Goal: Use online tool/utility: Utilize a website feature to perform a specific function

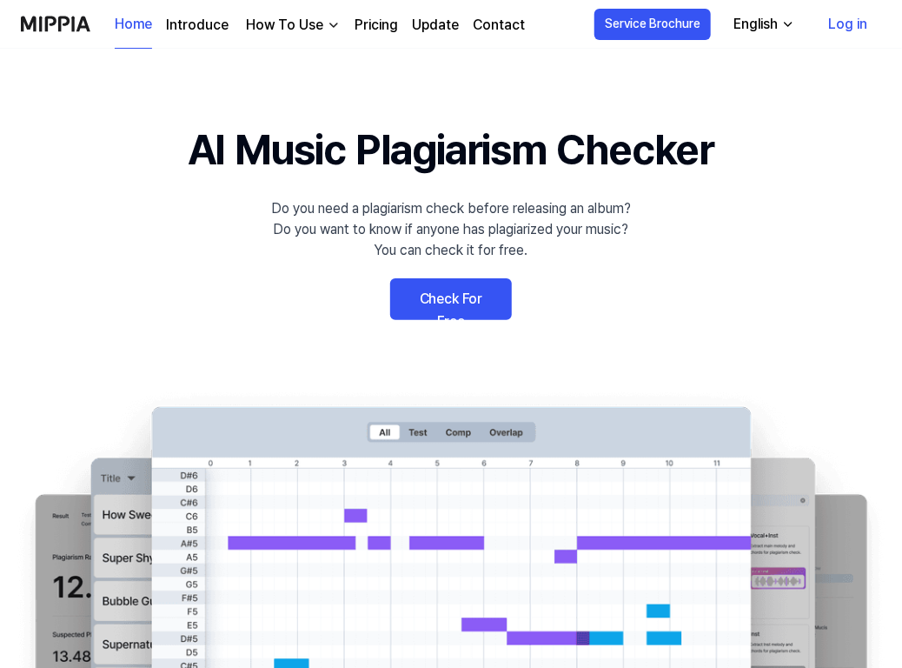
click at [468, 302] on link "Check For Free" at bounding box center [451, 299] width 122 height 42
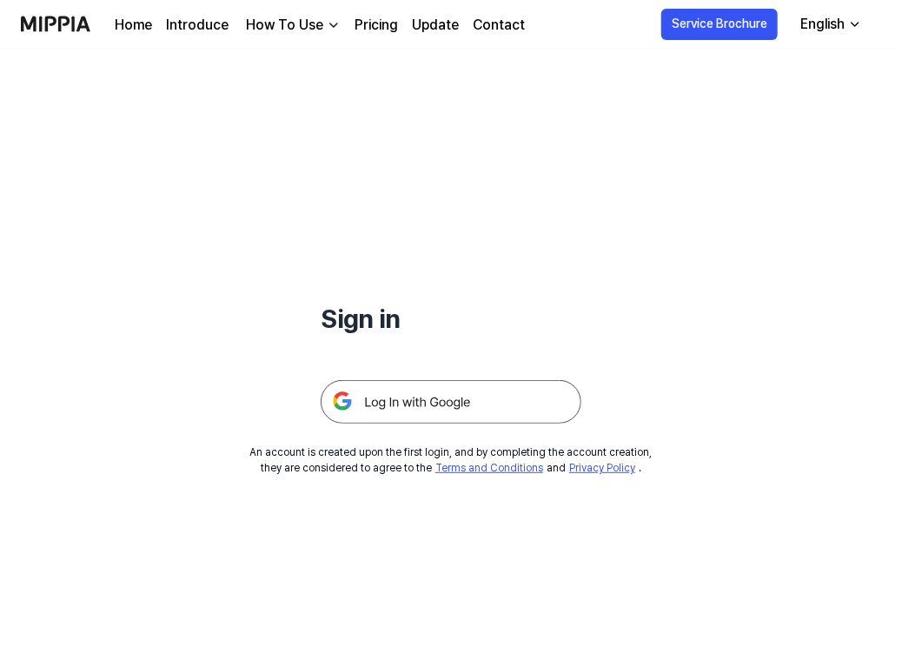
click at [451, 405] on img at bounding box center [451, 401] width 261 height 43
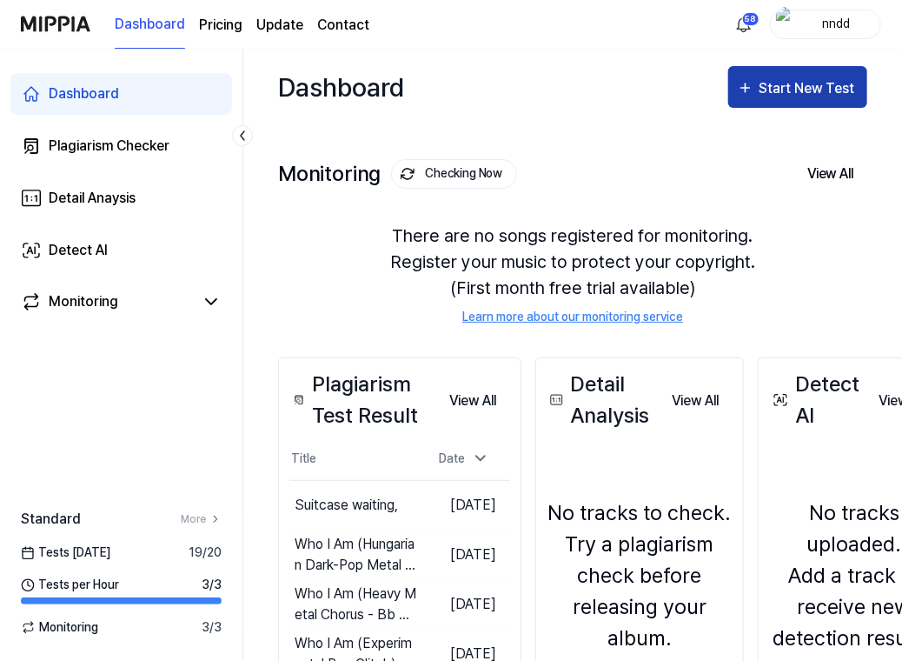
click at [760, 100] on button "Start New Test" at bounding box center [797, 87] width 139 height 42
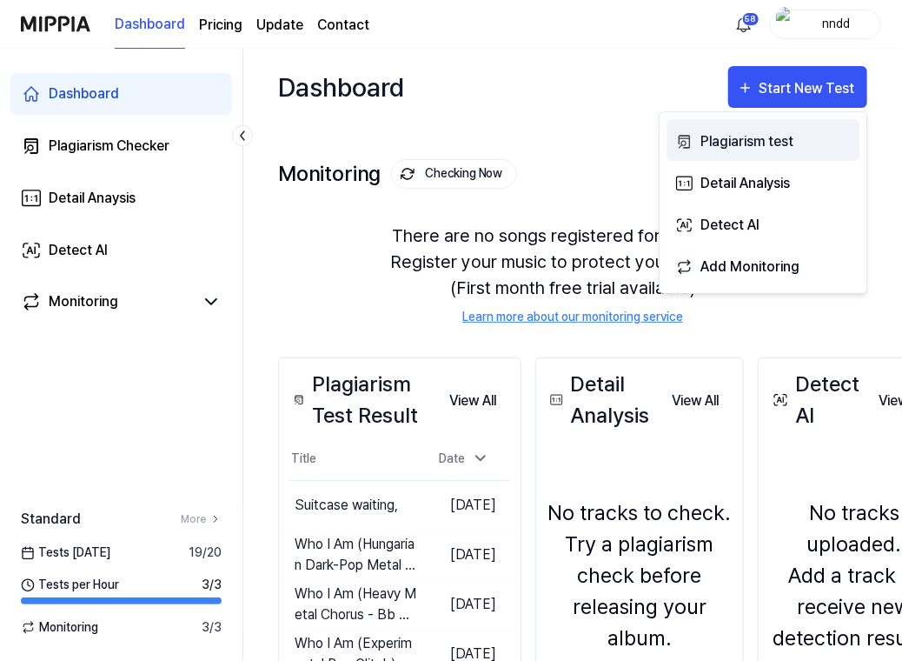
click at [716, 149] on div "Plagiarism test" at bounding box center [776, 141] width 151 height 23
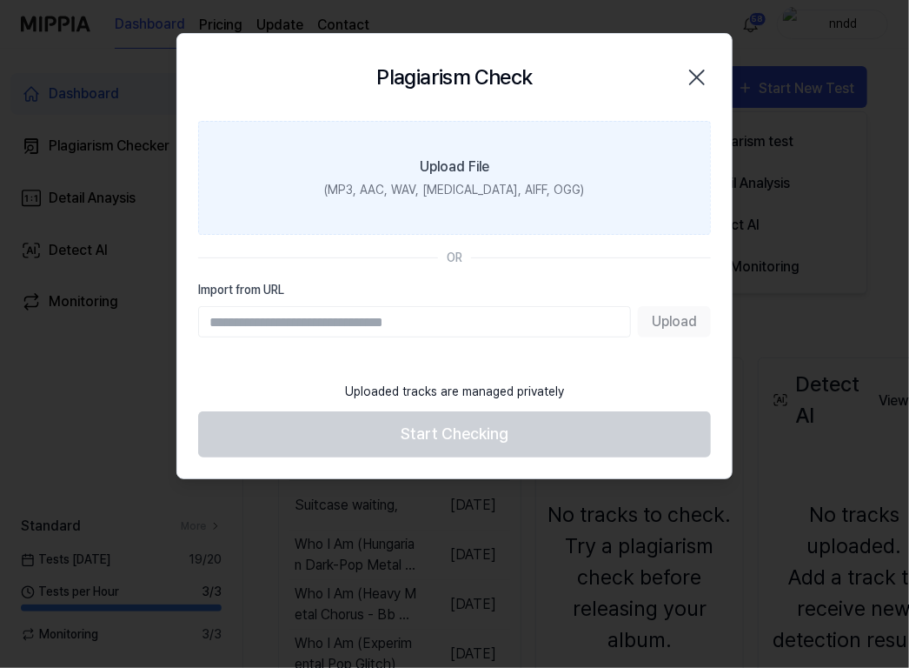
click at [560, 197] on label "Upload File (MP3, AAC, WAV, [MEDICAL_DATA], AIFF, OGG)" at bounding box center [454, 178] width 513 height 114
click at [0, 0] on input "Upload File (MP3, AAC, WAV, [MEDICAL_DATA], AIFF, OGG)" at bounding box center [0, 0] width 0 height 0
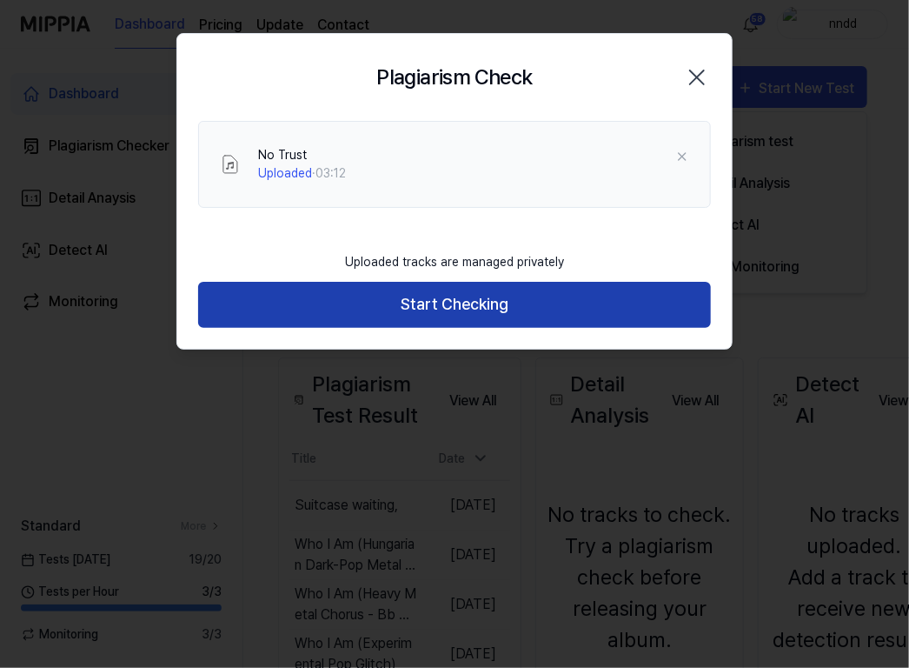
click at [480, 298] on button "Start Checking" at bounding box center [454, 305] width 513 height 46
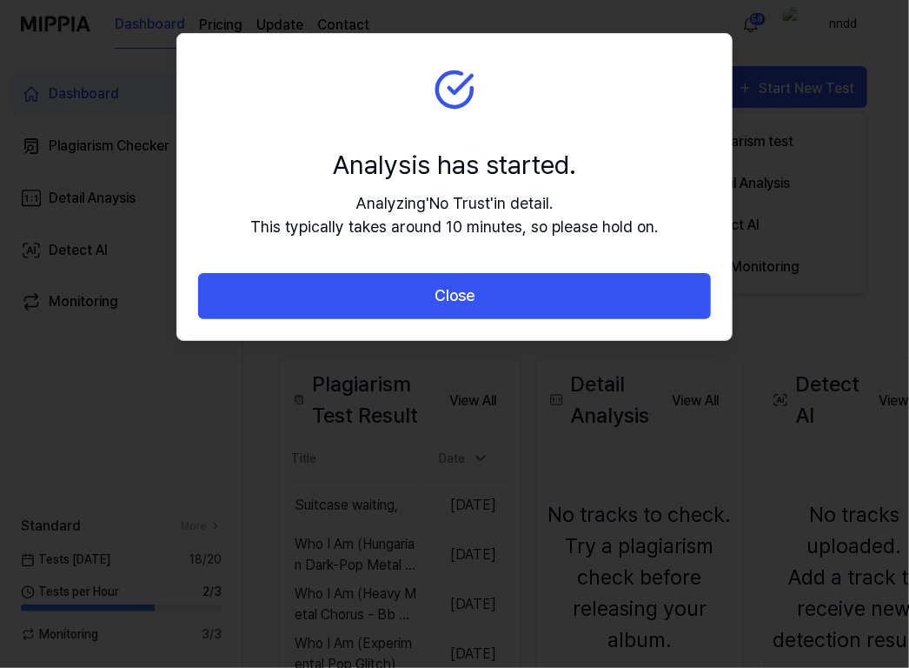
click at [480, 298] on button "Close" at bounding box center [454, 296] width 513 height 46
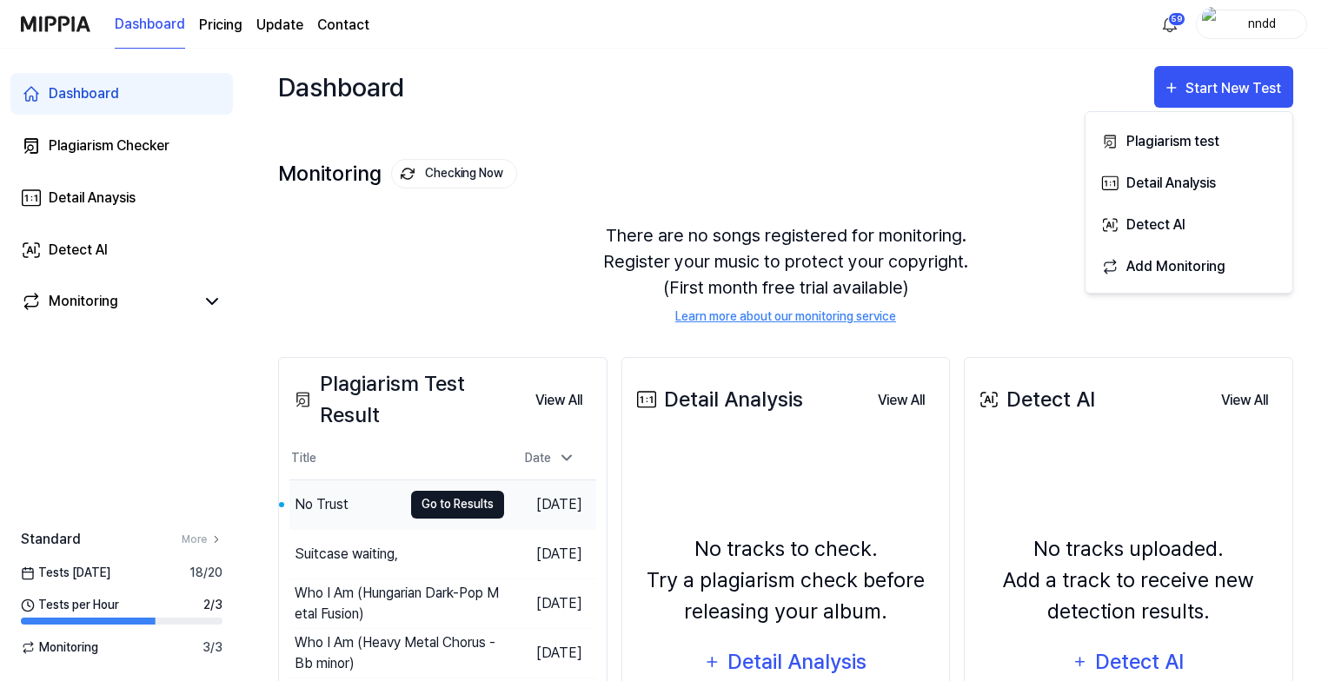
click at [421, 504] on button "Go to Results" at bounding box center [457, 505] width 93 height 28
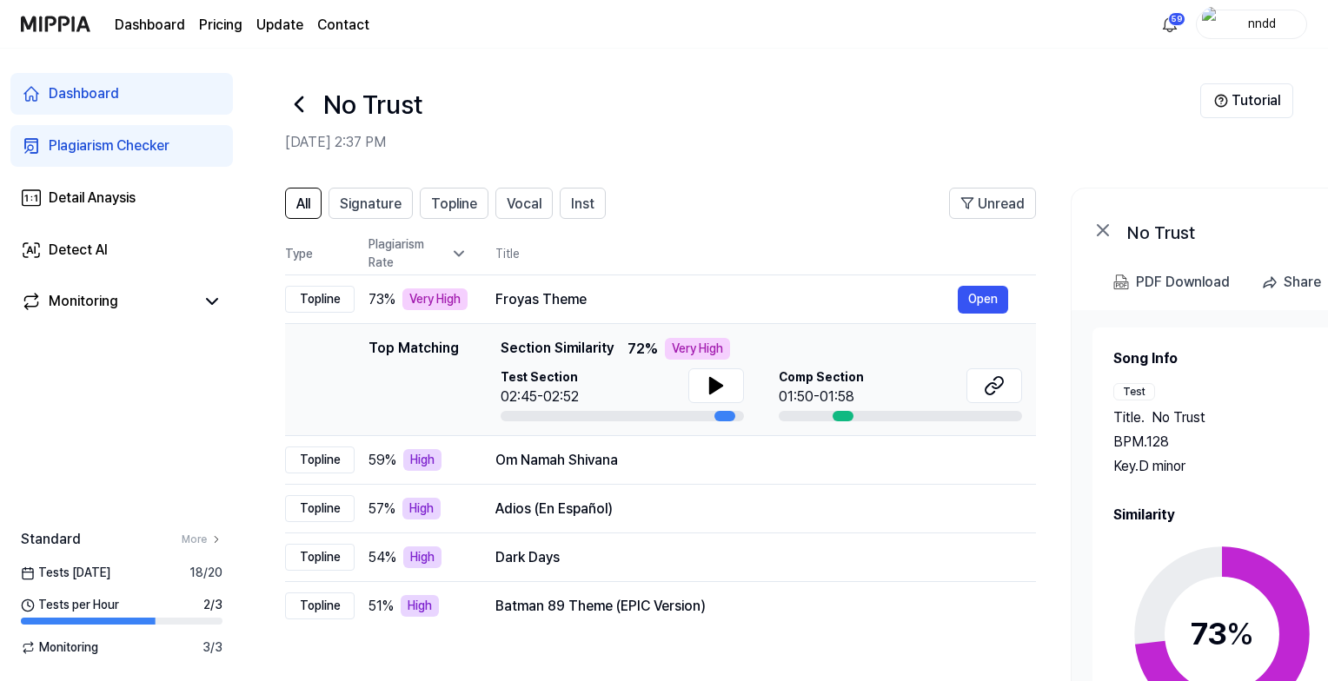
click at [296, 110] on icon at bounding box center [299, 104] width 28 height 28
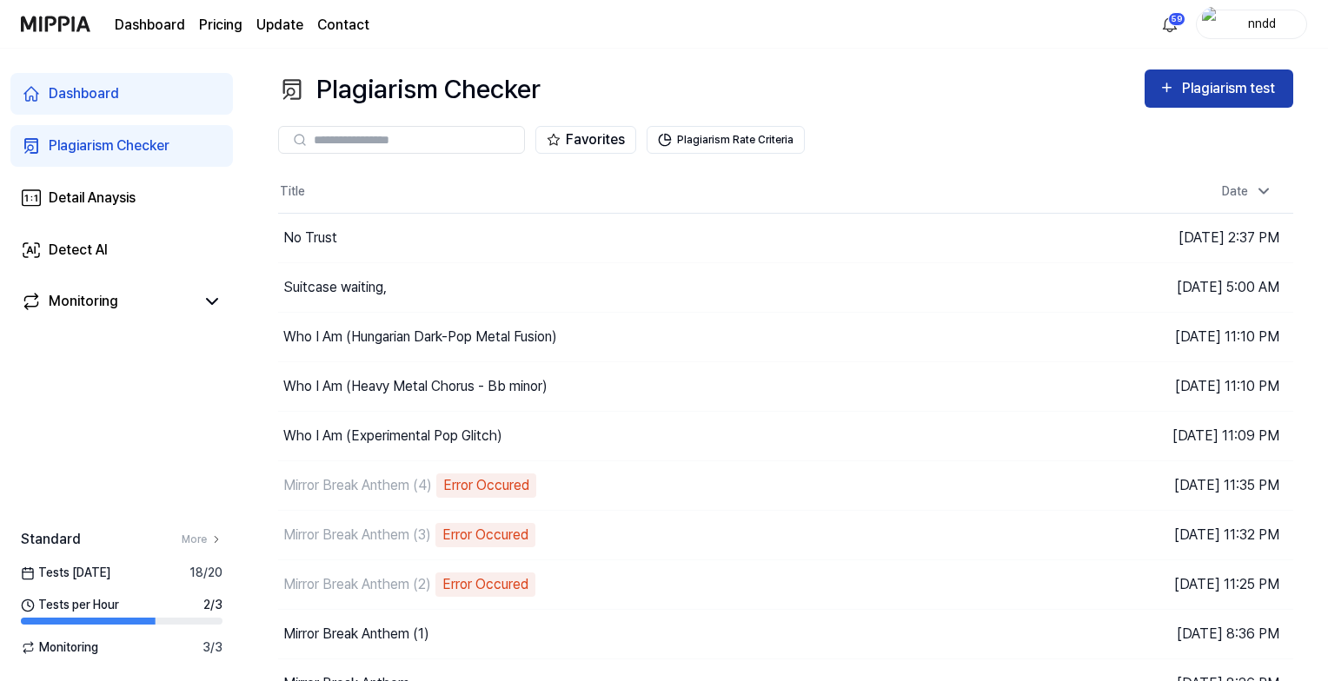
click at [901, 87] on div "Plagiarism test" at bounding box center [1230, 88] width 97 height 23
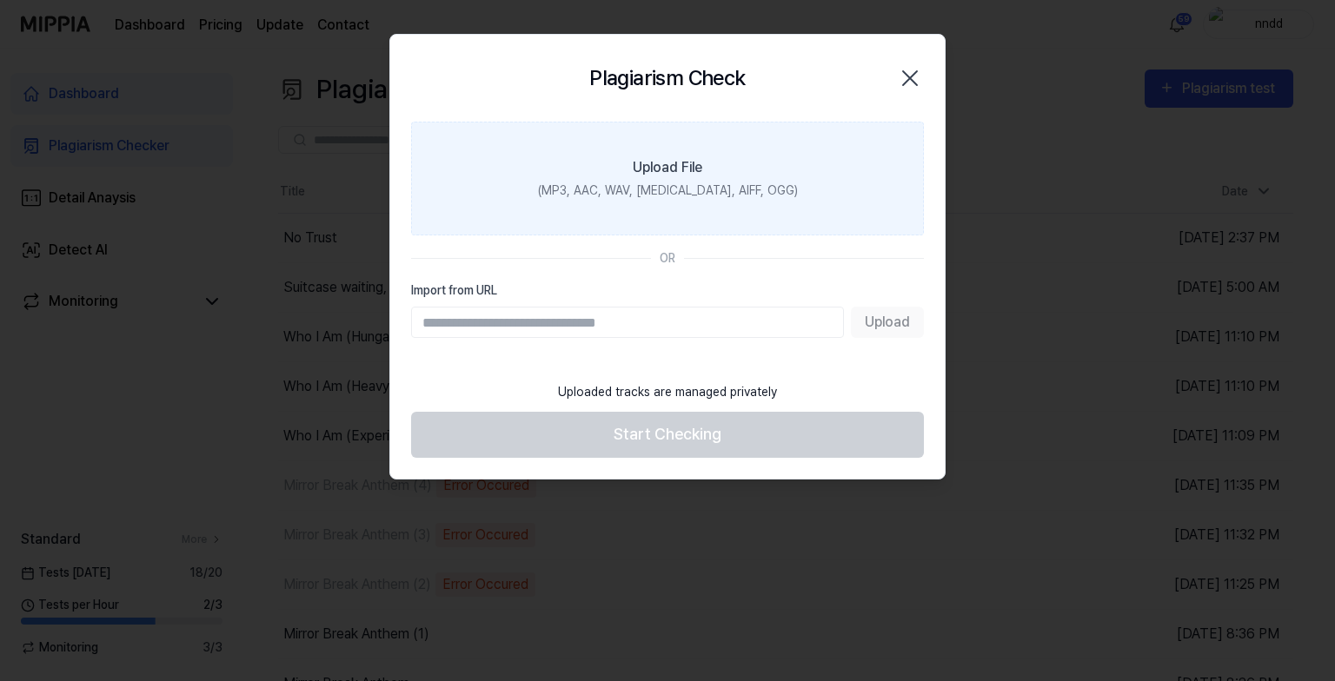
click at [681, 184] on div "(MP3, AAC, WAV, [MEDICAL_DATA], AIFF, OGG)" at bounding box center [668, 191] width 260 height 18
click at [0, 0] on input "Upload File (MP3, AAC, WAV, [MEDICAL_DATA], AIFF, OGG)" at bounding box center [0, 0] width 0 height 0
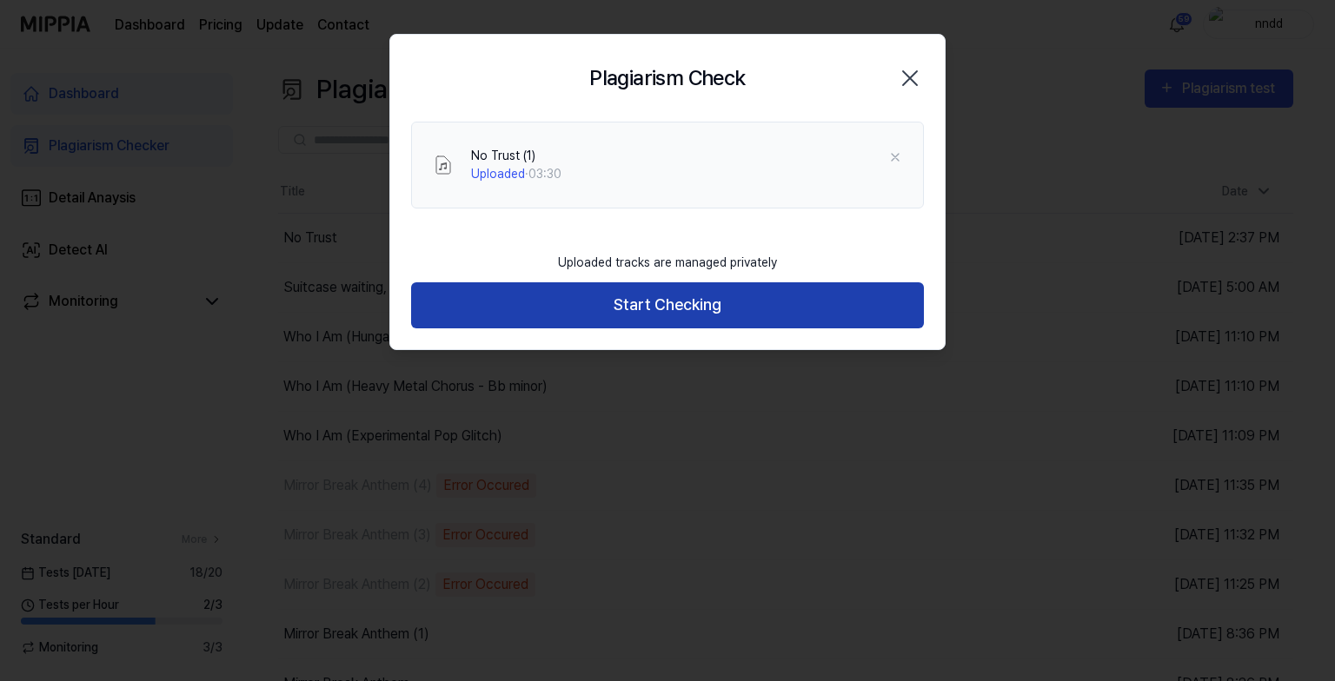
click at [636, 306] on button "Start Checking" at bounding box center [667, 305] width 513 height 46
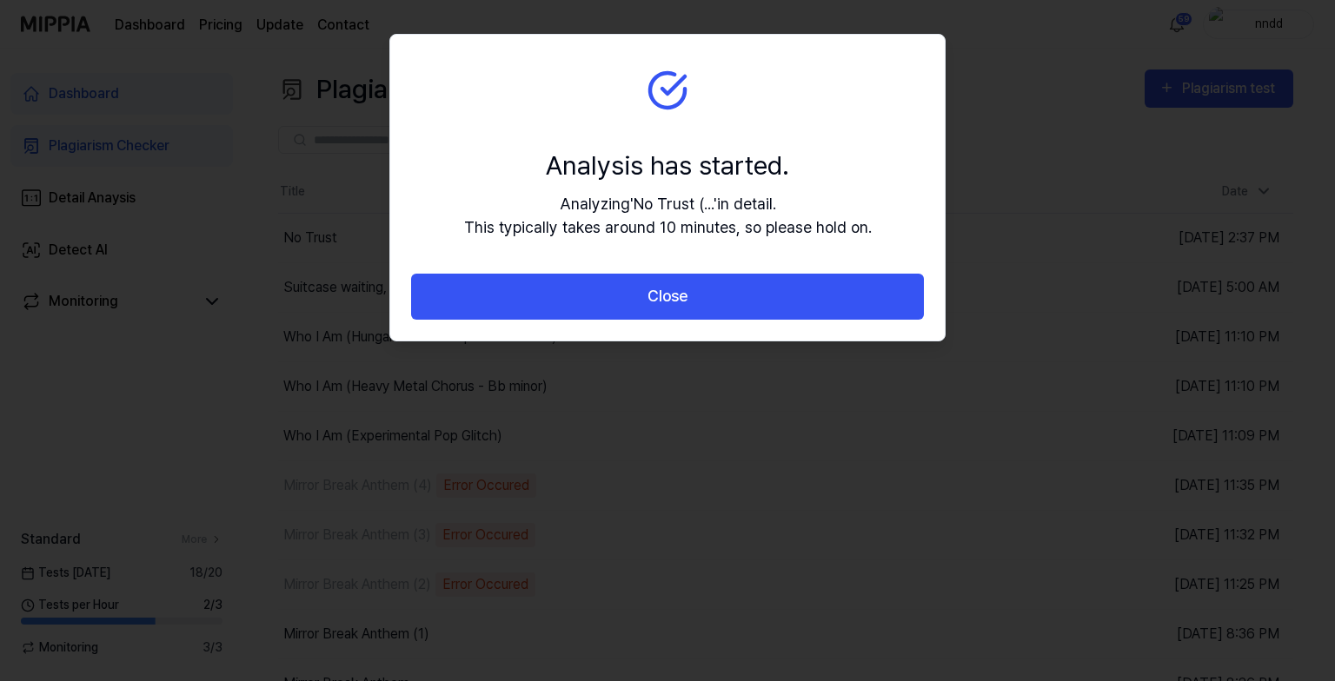
click at [636, 306] on button "Close" at bounding box center [667, 297] width 513 height 46
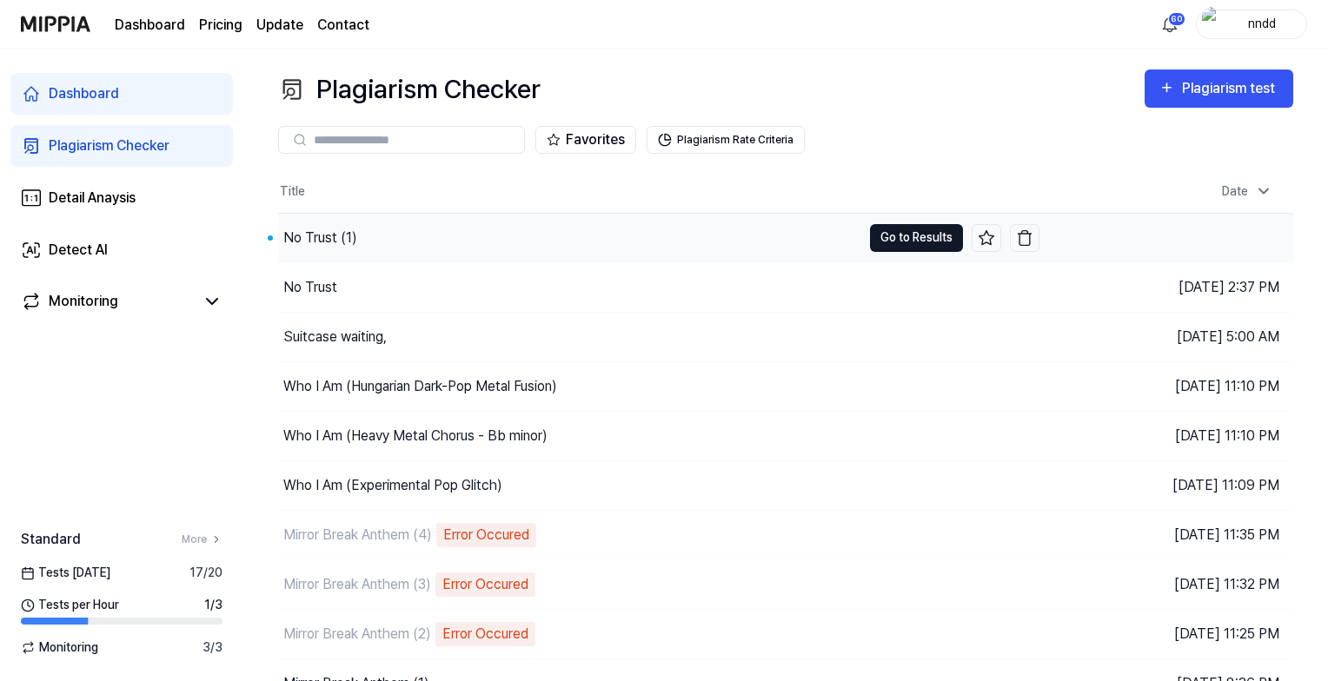
click at [901, 226] on button "Go to Results" at bounding box center [916, 238] width 93 height 28
